Goal: Task Accomplishment & Management: Manage account settings

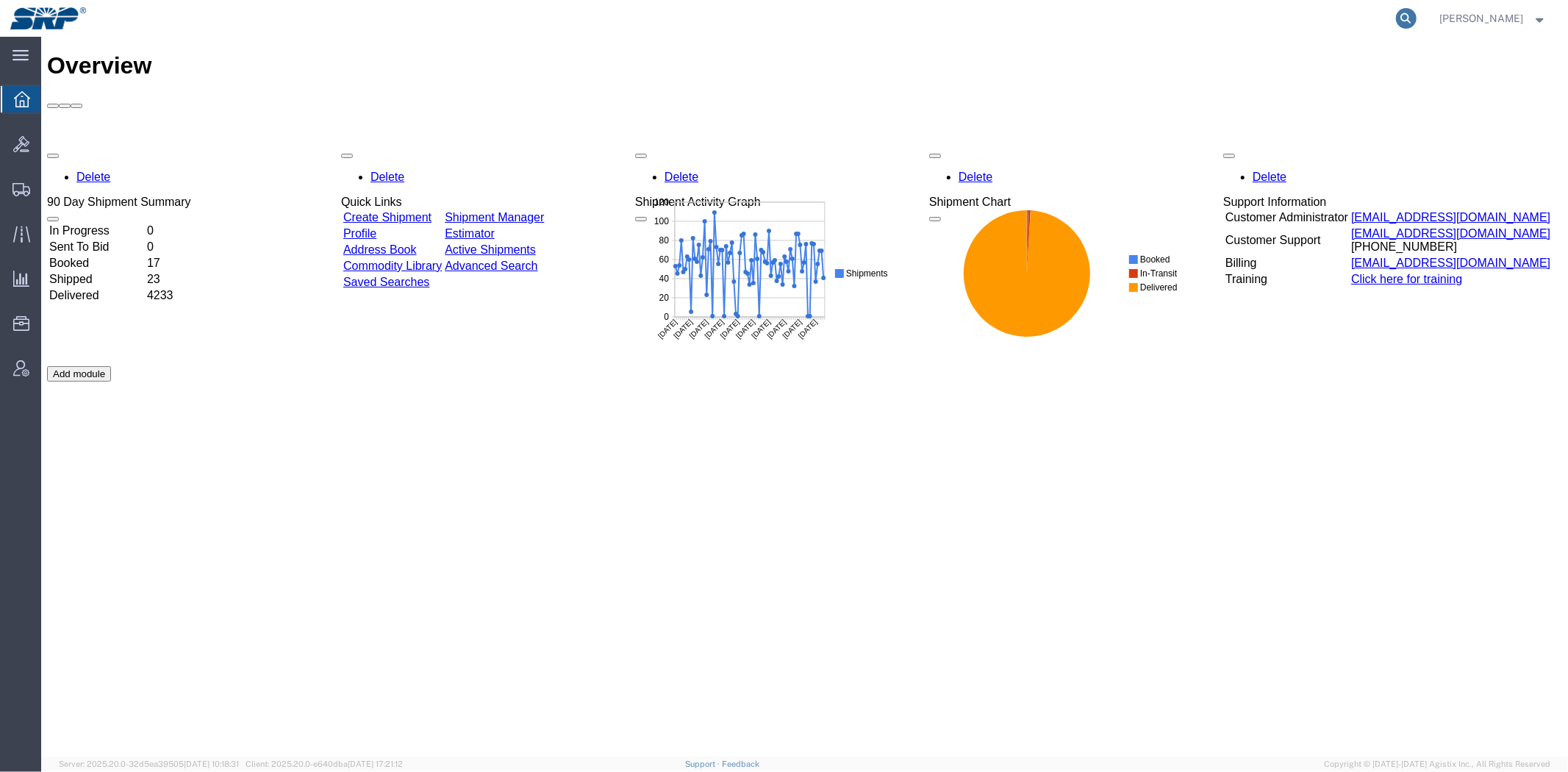
click at [1401, 16] on icon at bounding box center [1406, 18] width 21 height 21
click at [1252, 26] on input "search" at bounding box center [1172, 18] width 447 height 35
paste input "56899095"
type input "56899095"
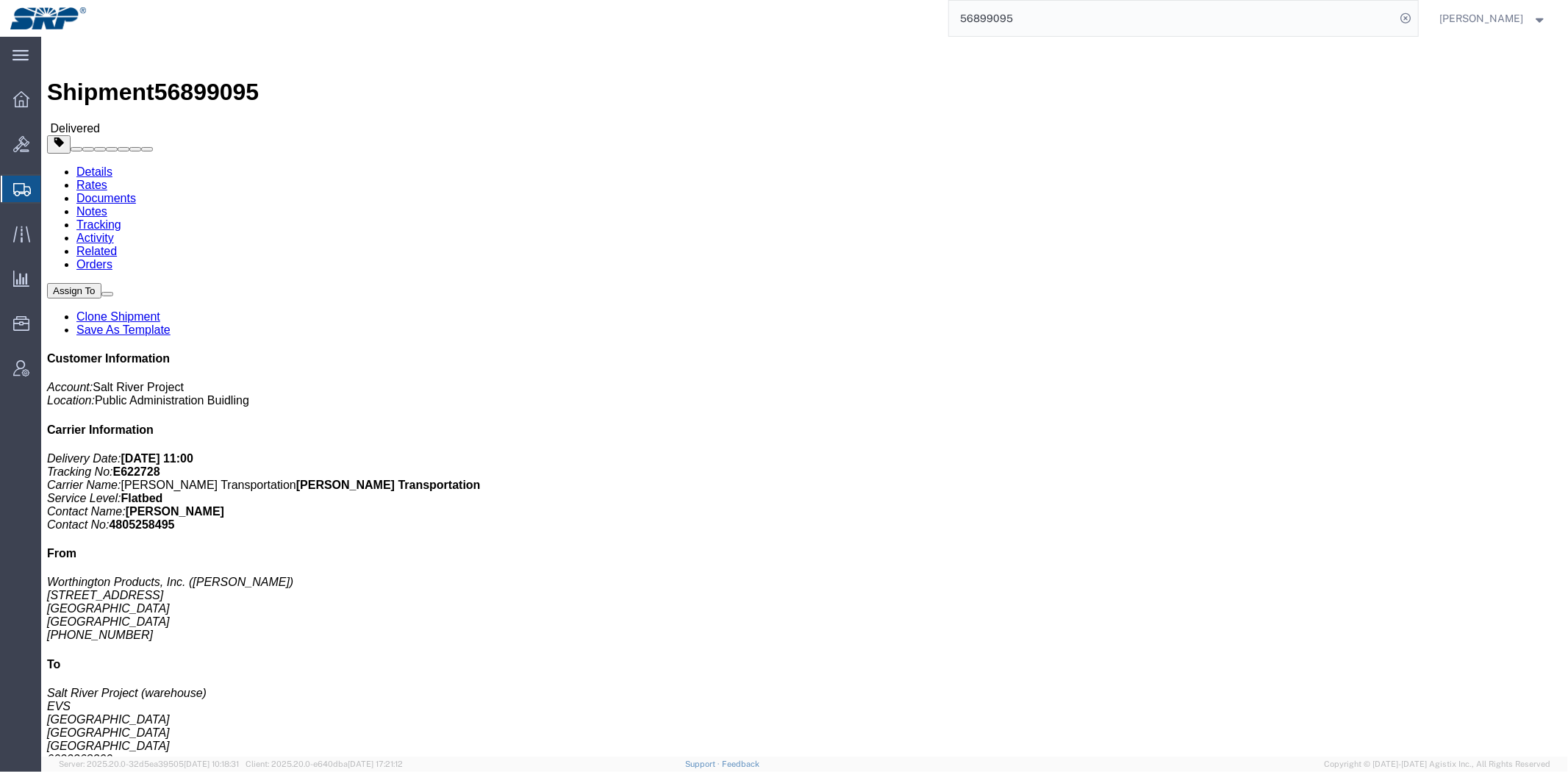
click b "4500347781"
copy b "4500347781"
click b "4500347781"
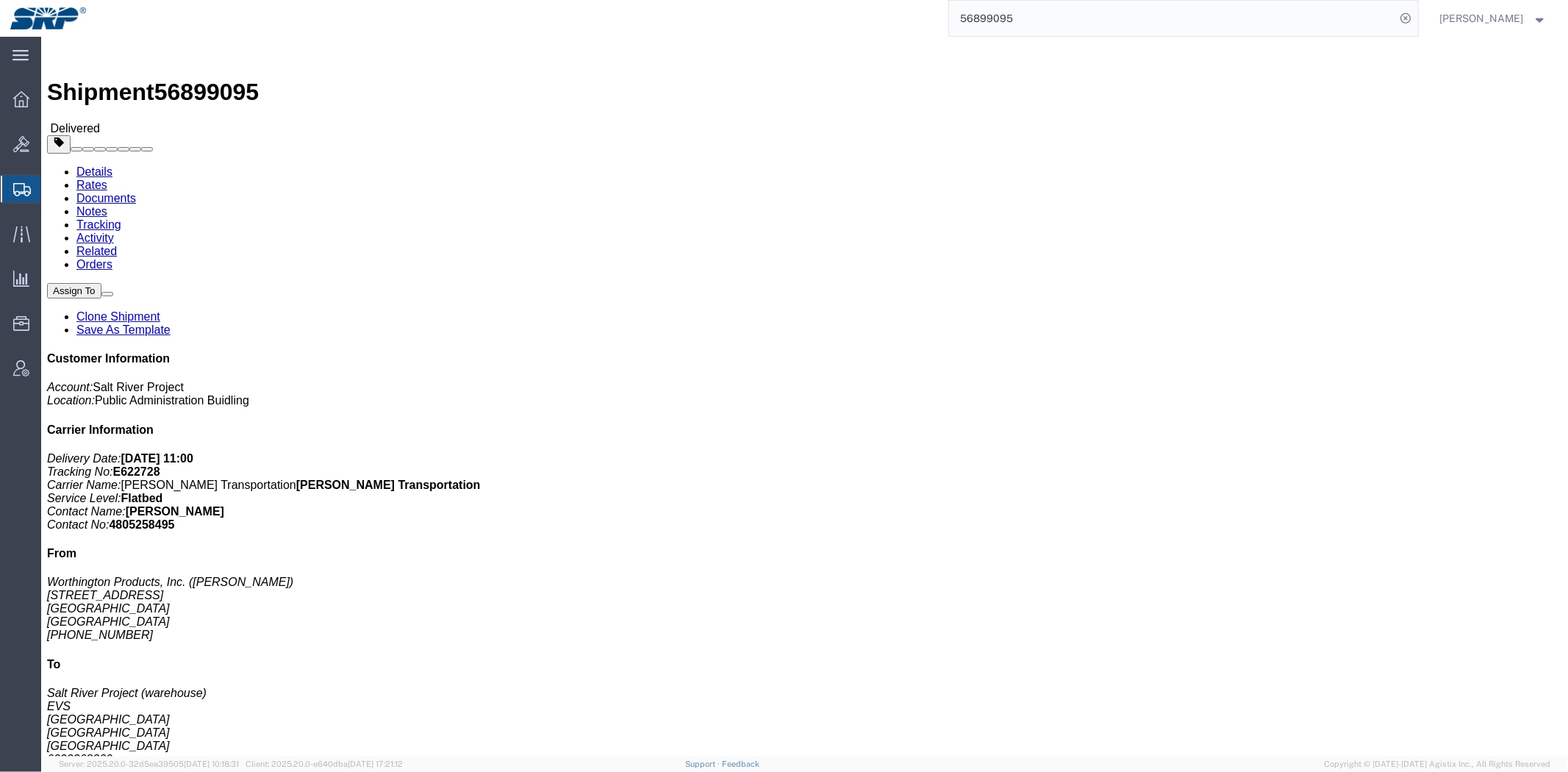
copy b "4500347781"
click link "Notes"
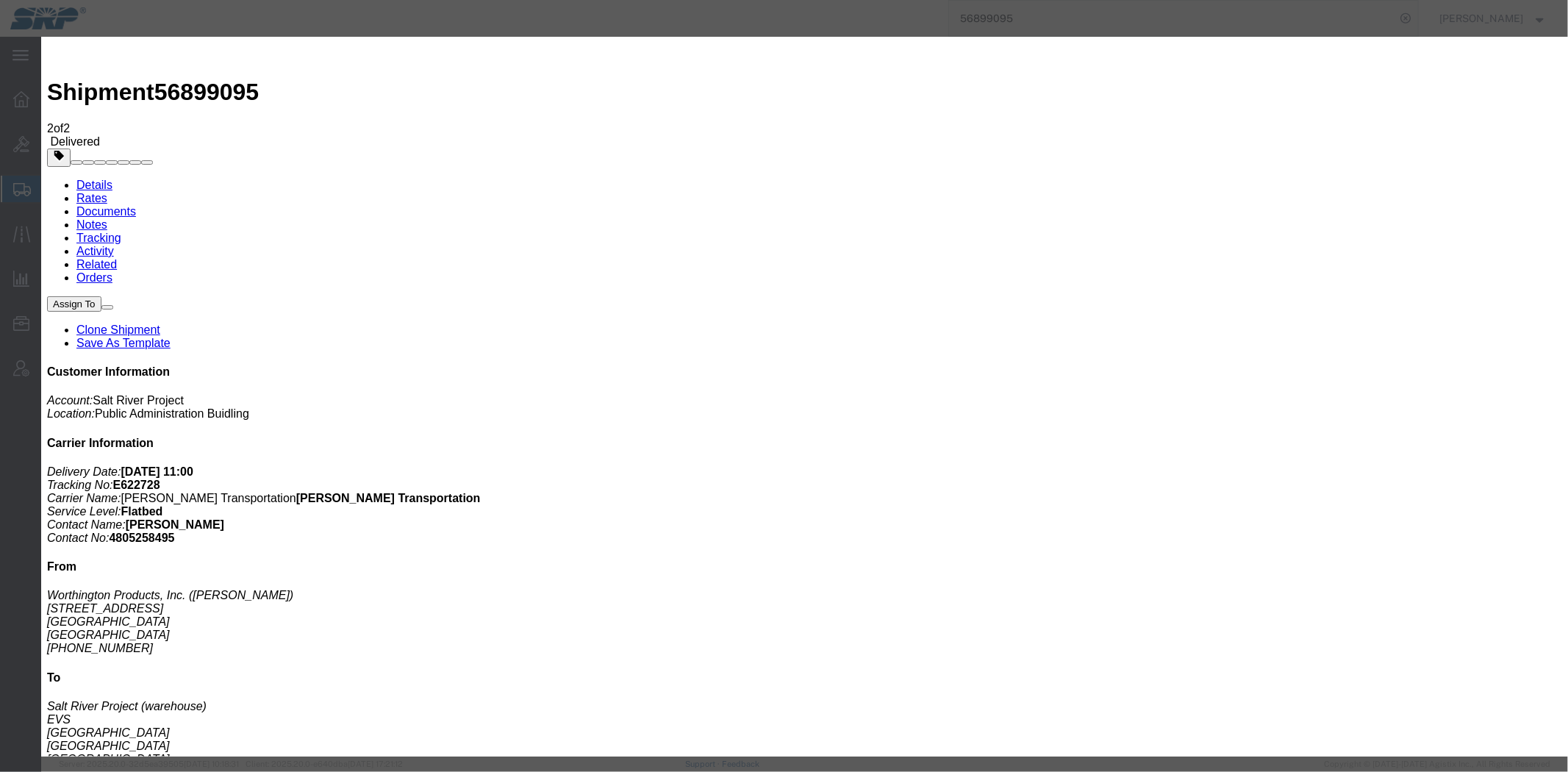
select select "INVOICE_NOTES"
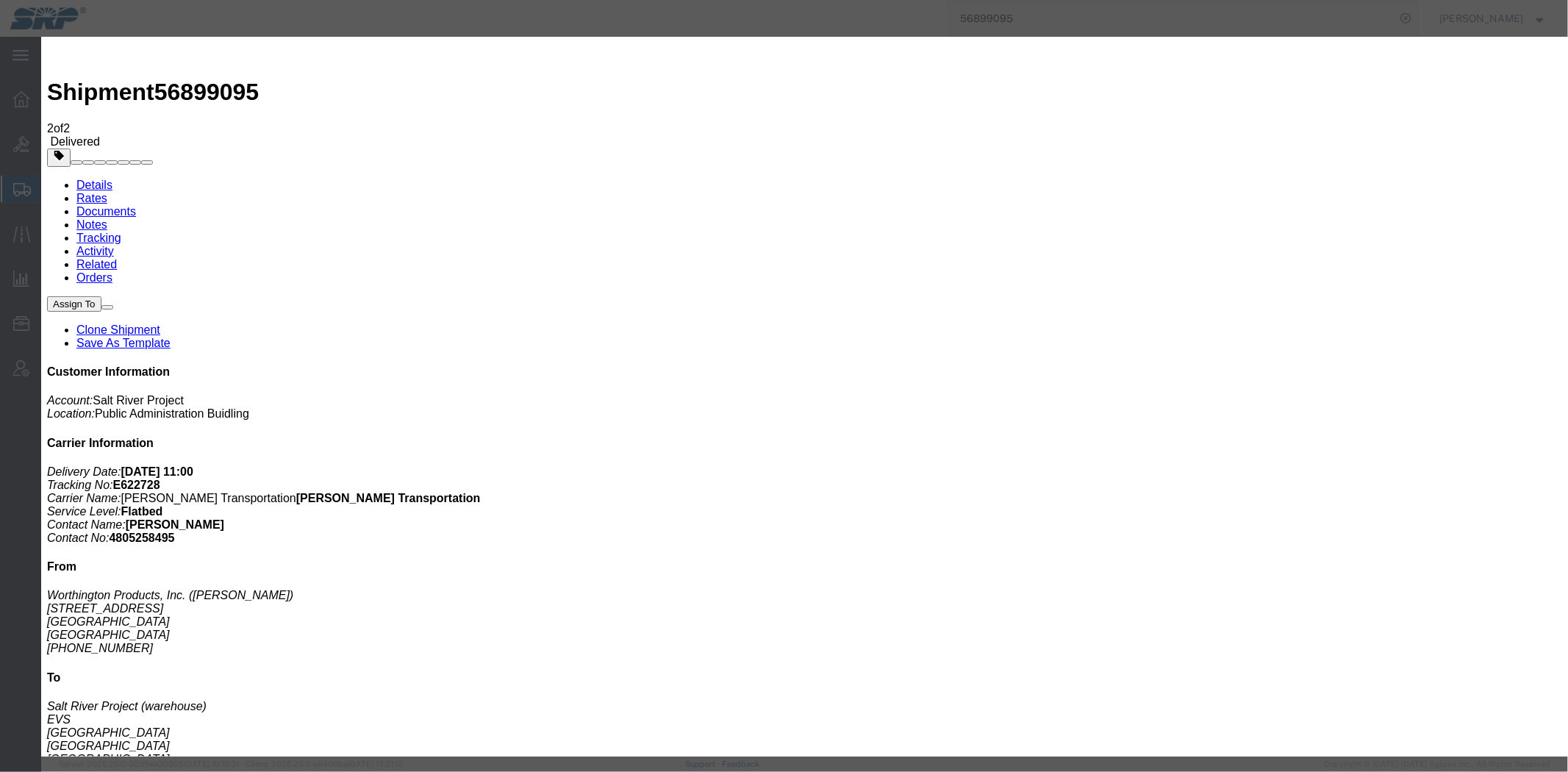
select select "PRIVATE_TO_ACCOUNT"
paste textarea "7271396"
type textarea "7271396 $3880.25"
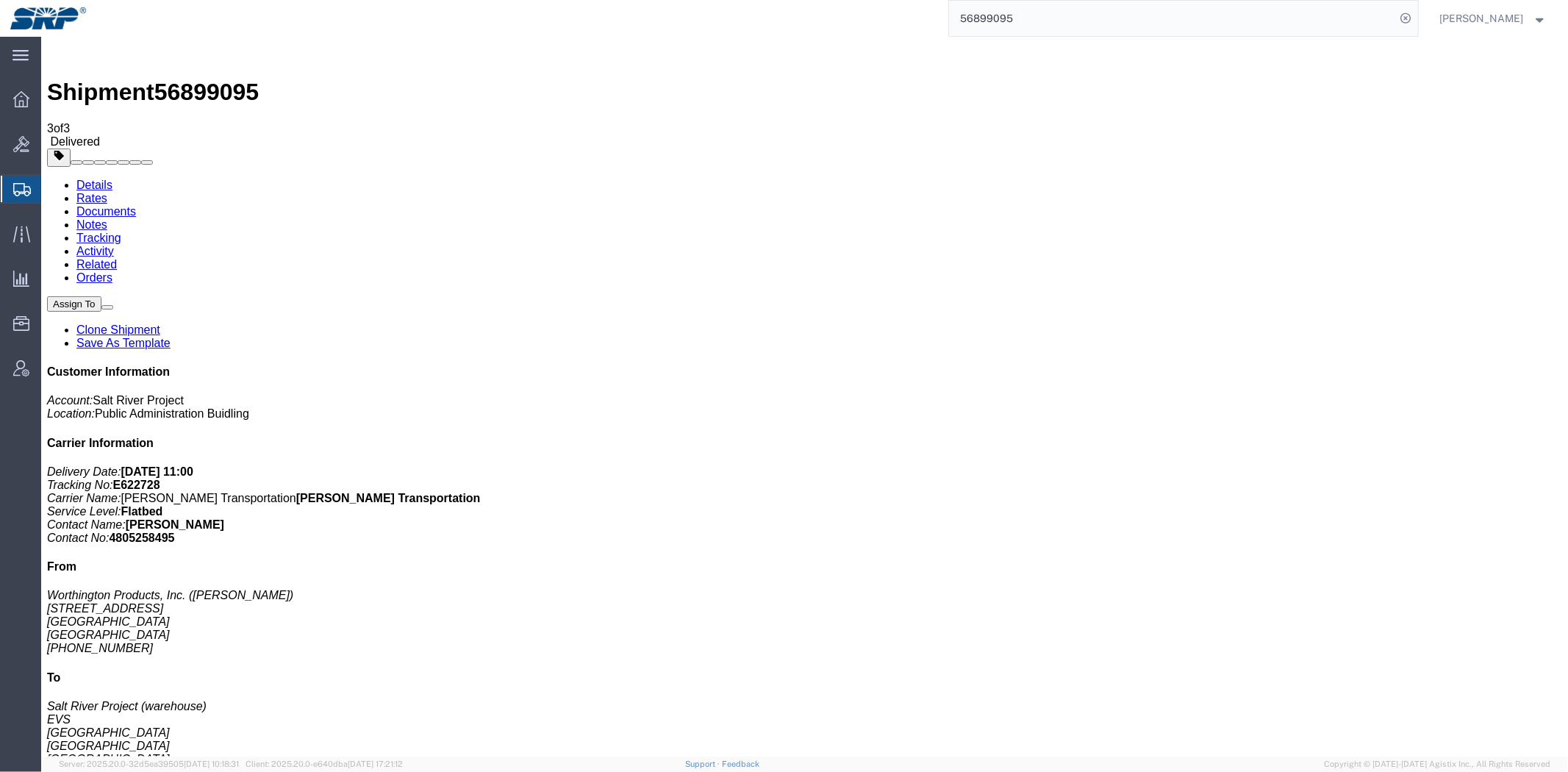
click at [107, 191] on link "Rates" at bounding box center [91, 197] width 31 height 12
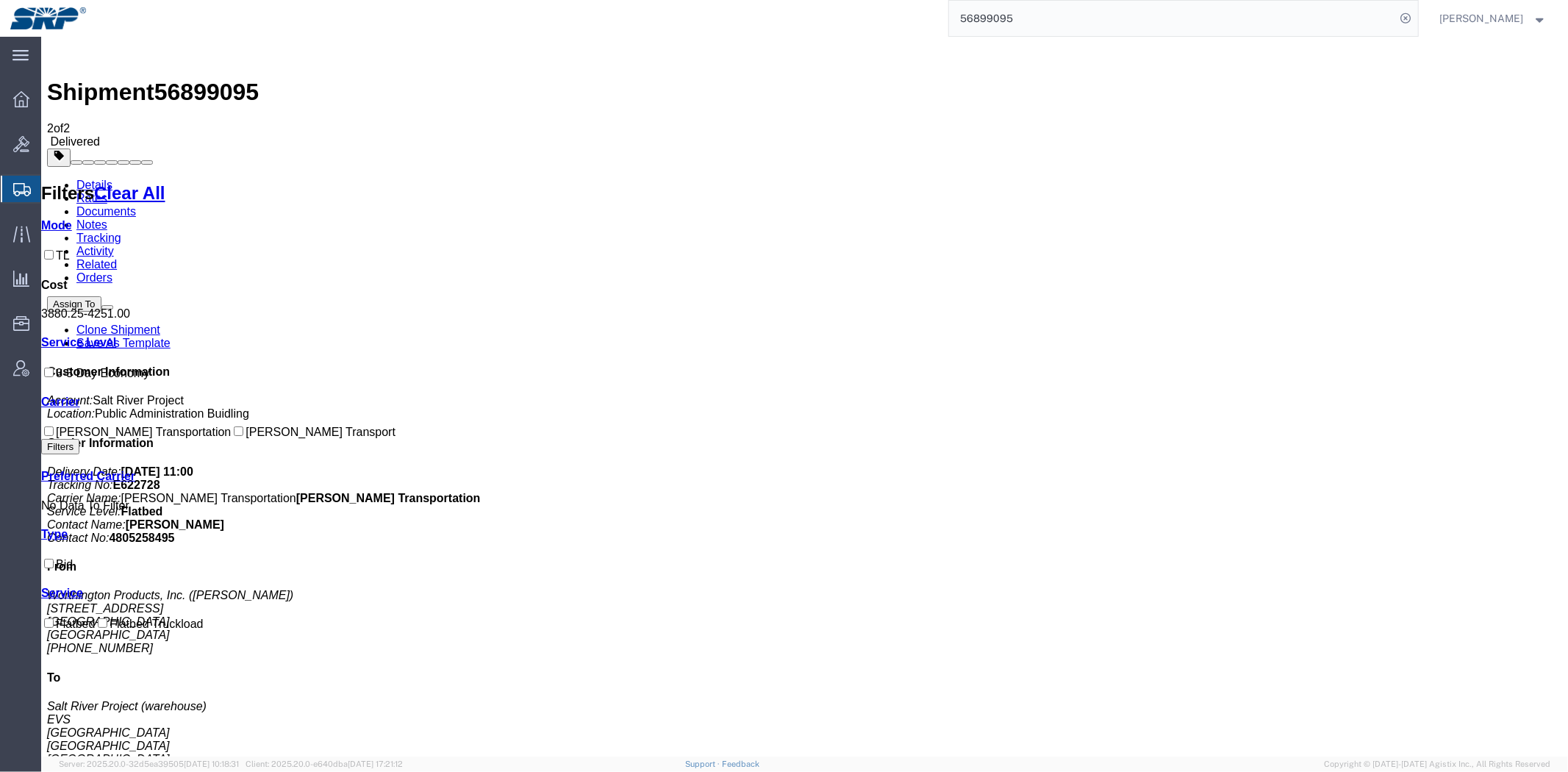
click at [0, 0] on span "Shipment Manager" at bounding box center [0, 0] width 0 height 0
